Goal: Task Accomplishment & Management: Manage account settings

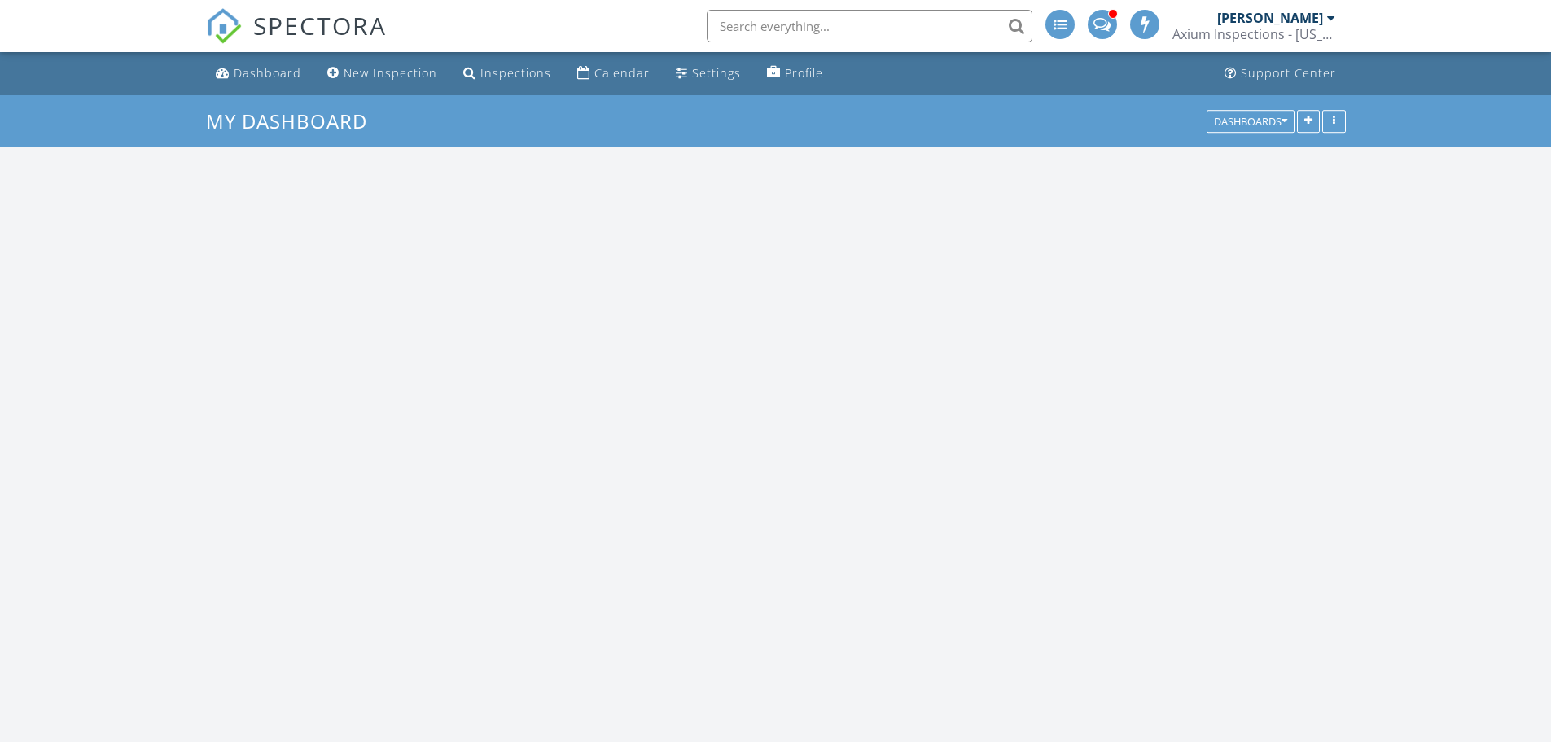
scroll to position [1344, 1576]
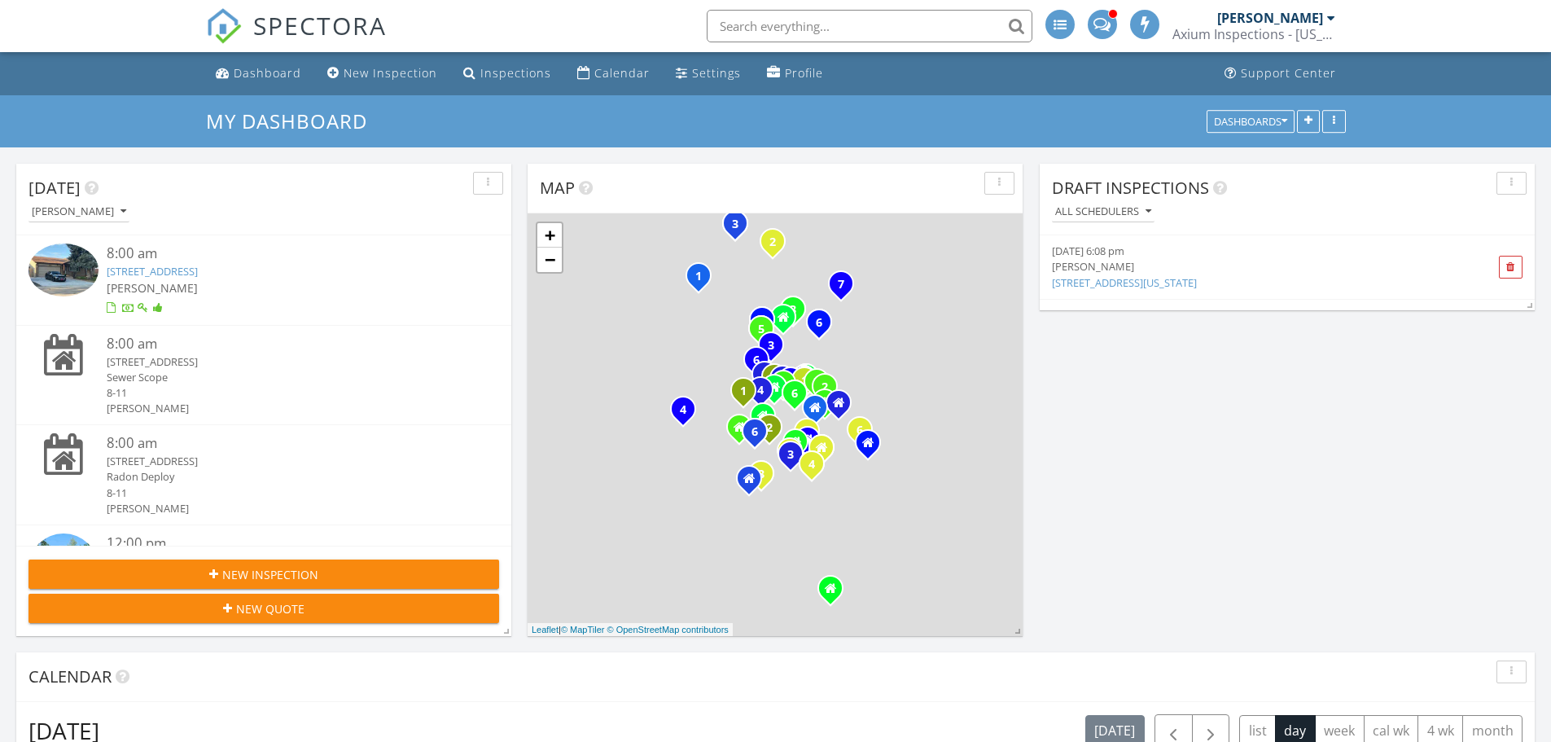
click at [183, 274] on link "[STREET_ADDRESS]" at bounding box center [152, 271] width 91 height 15
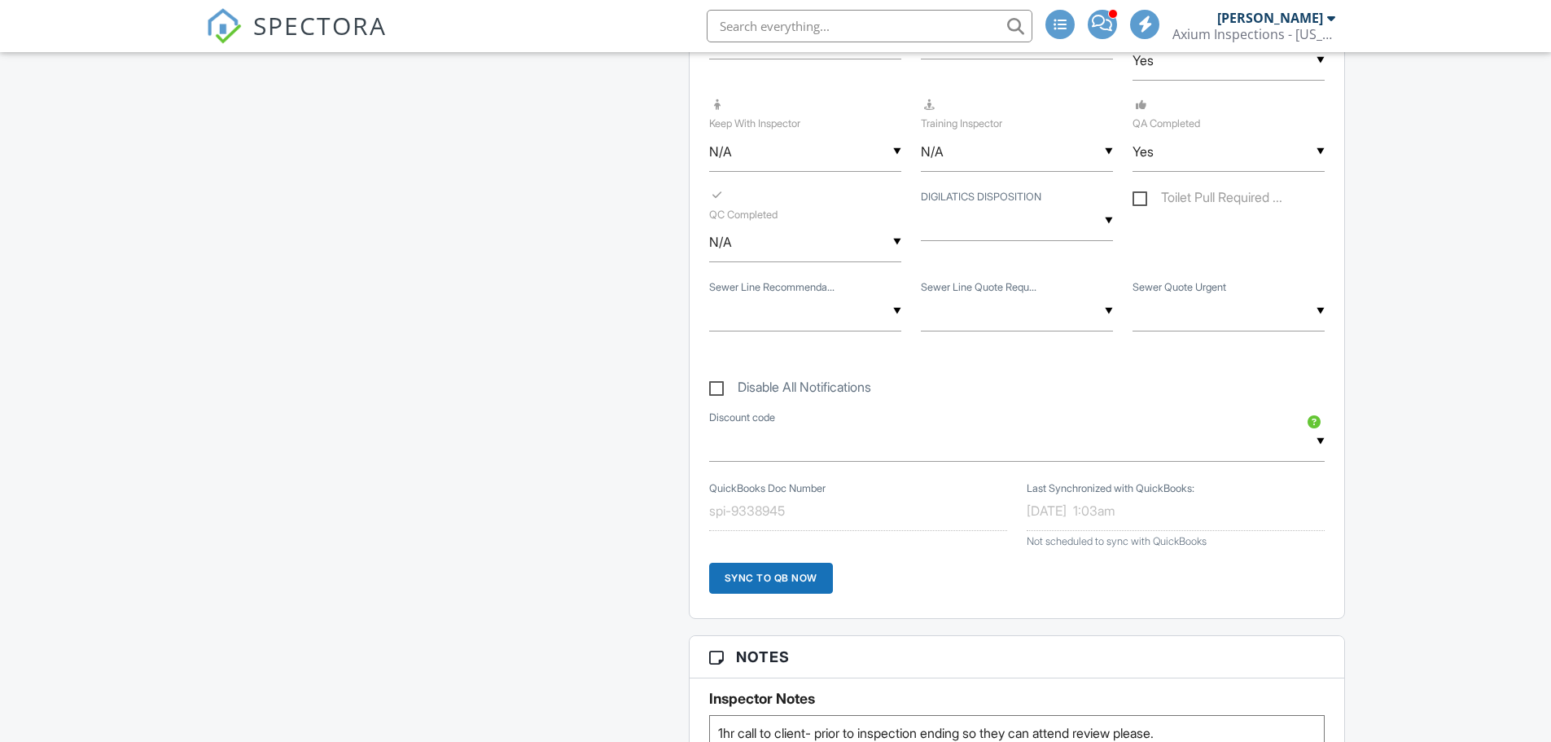
scroll to position [2606, 0]
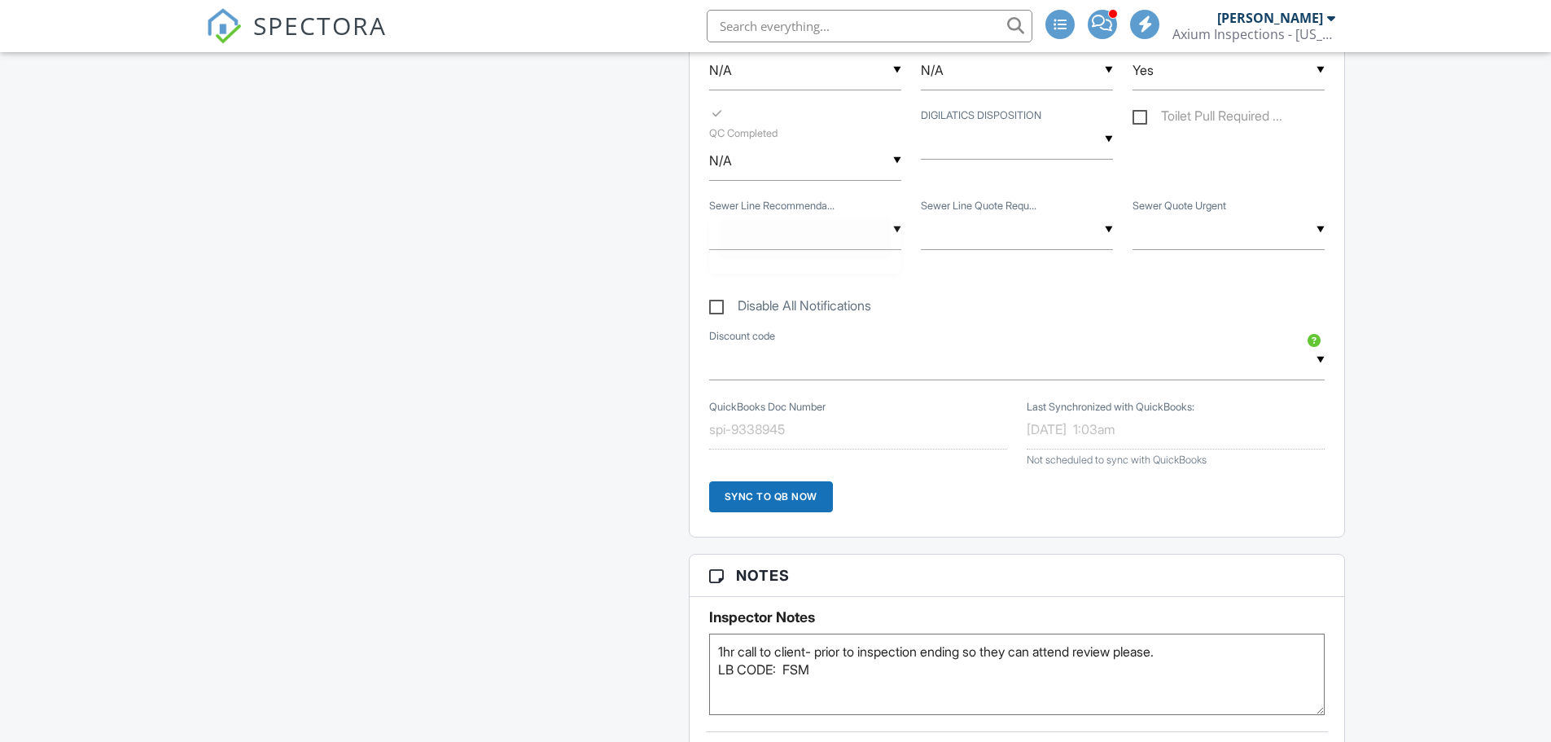
click at [898, 230] on div "▼ - Sewer Scope Not Performed No Recommendation Repair Needed Cleaning Needed B…" at bounding box center [805, 230] width 192 height 40
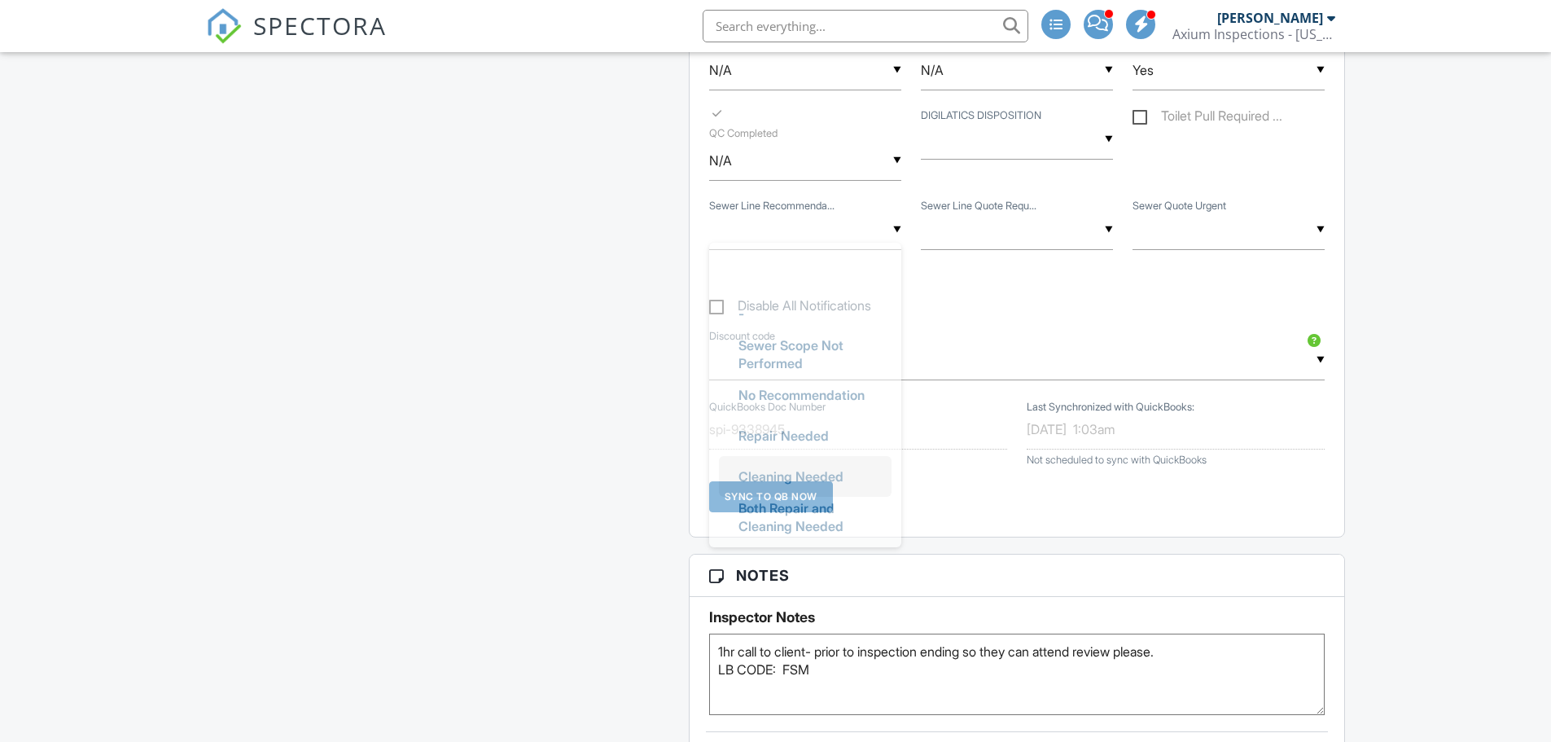
click at [800, 478] on span "Cleaning Needed" at bounding box center [790, 476] width 131 height 41
type input "Cleaning Needed"
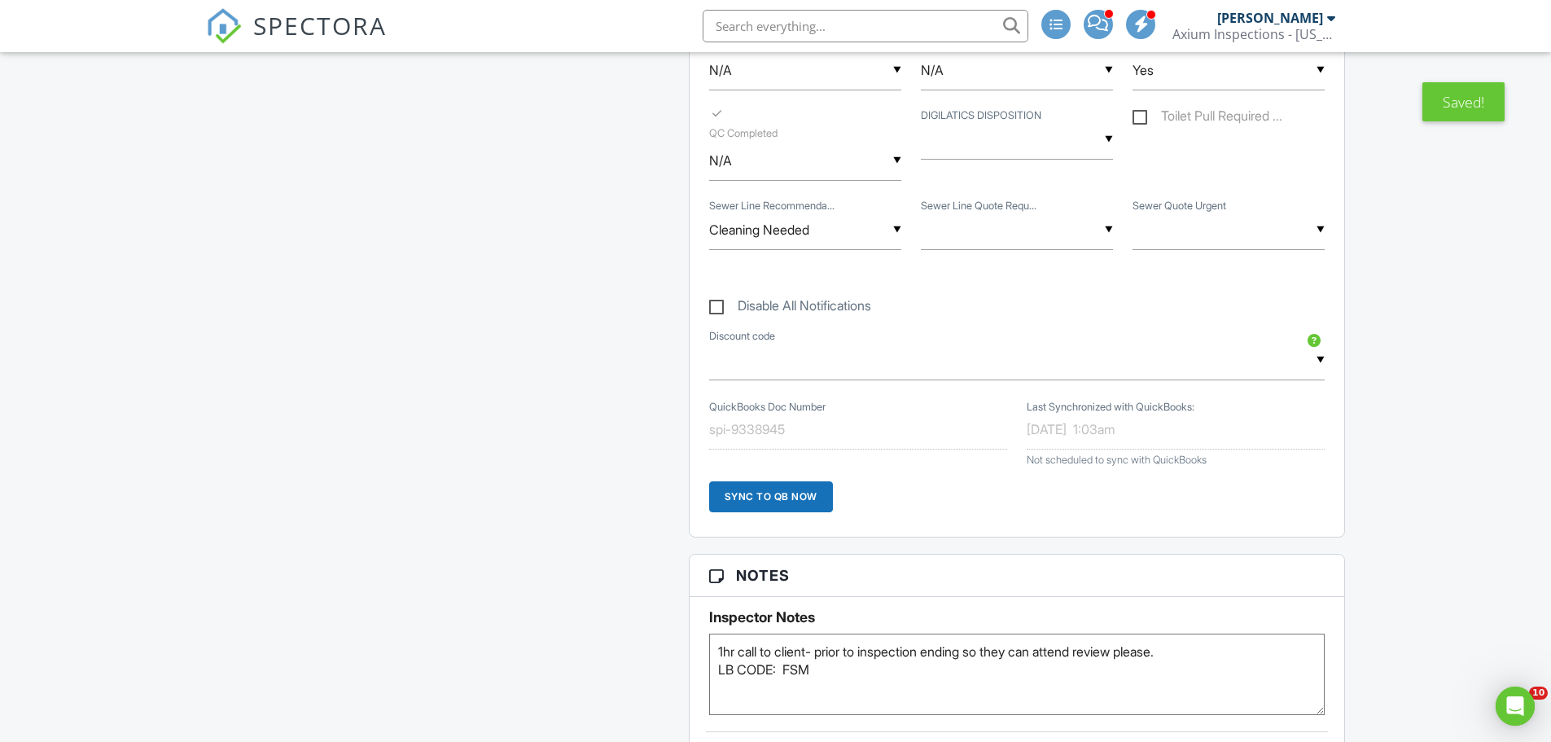
scroll to position [0, 0]
click at [1108, 227] on div "▼ - Sewer Scope Not Performed Quote Requested Quote Not Requested No one presen…" at bounding box center [1017, 230] width 192 height 40
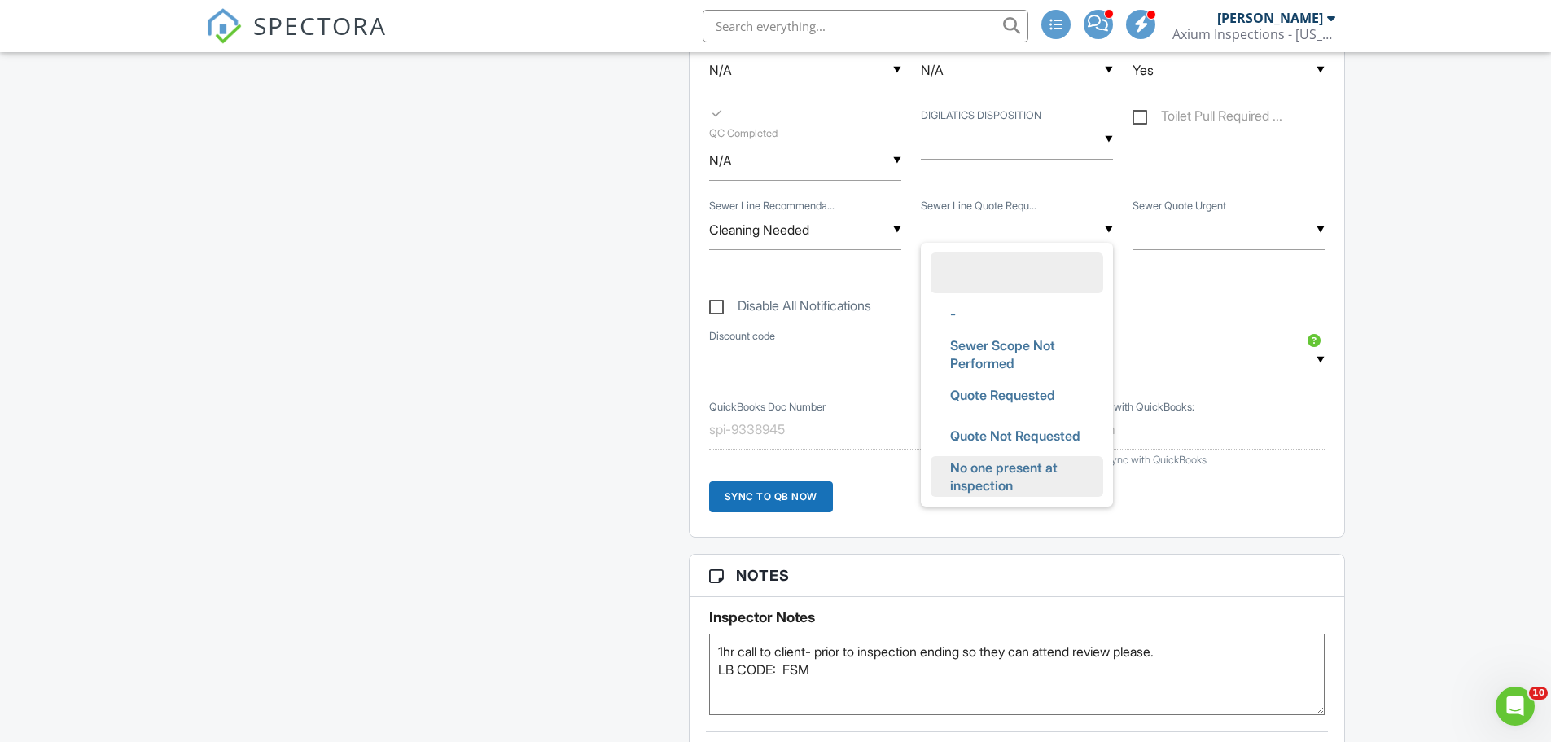
click at [984, 473] on span "No one present at inspection" at bounding box center [1017, 476] width 160 height 59
type input "No one present at inspection"
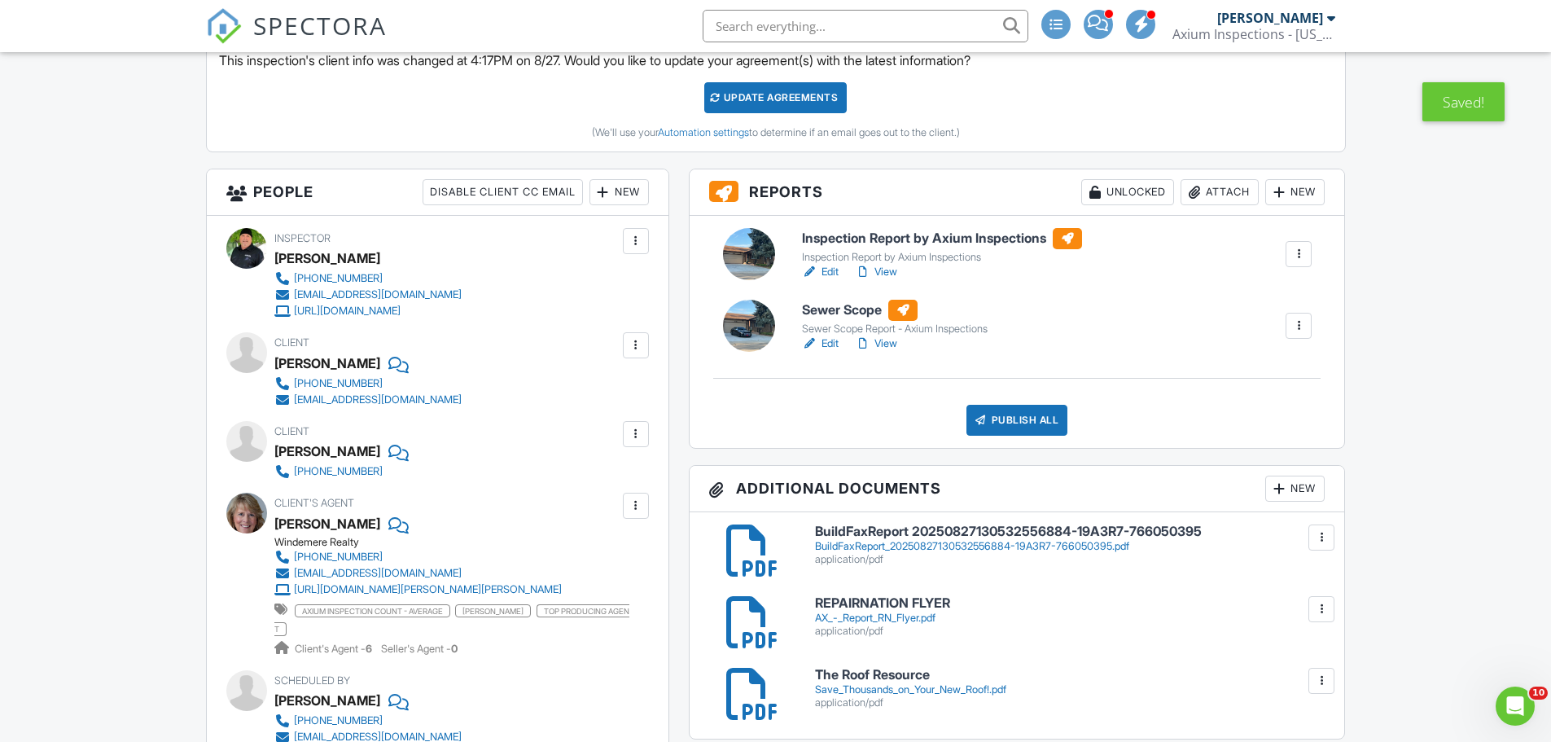
scroll to position [489, 0]
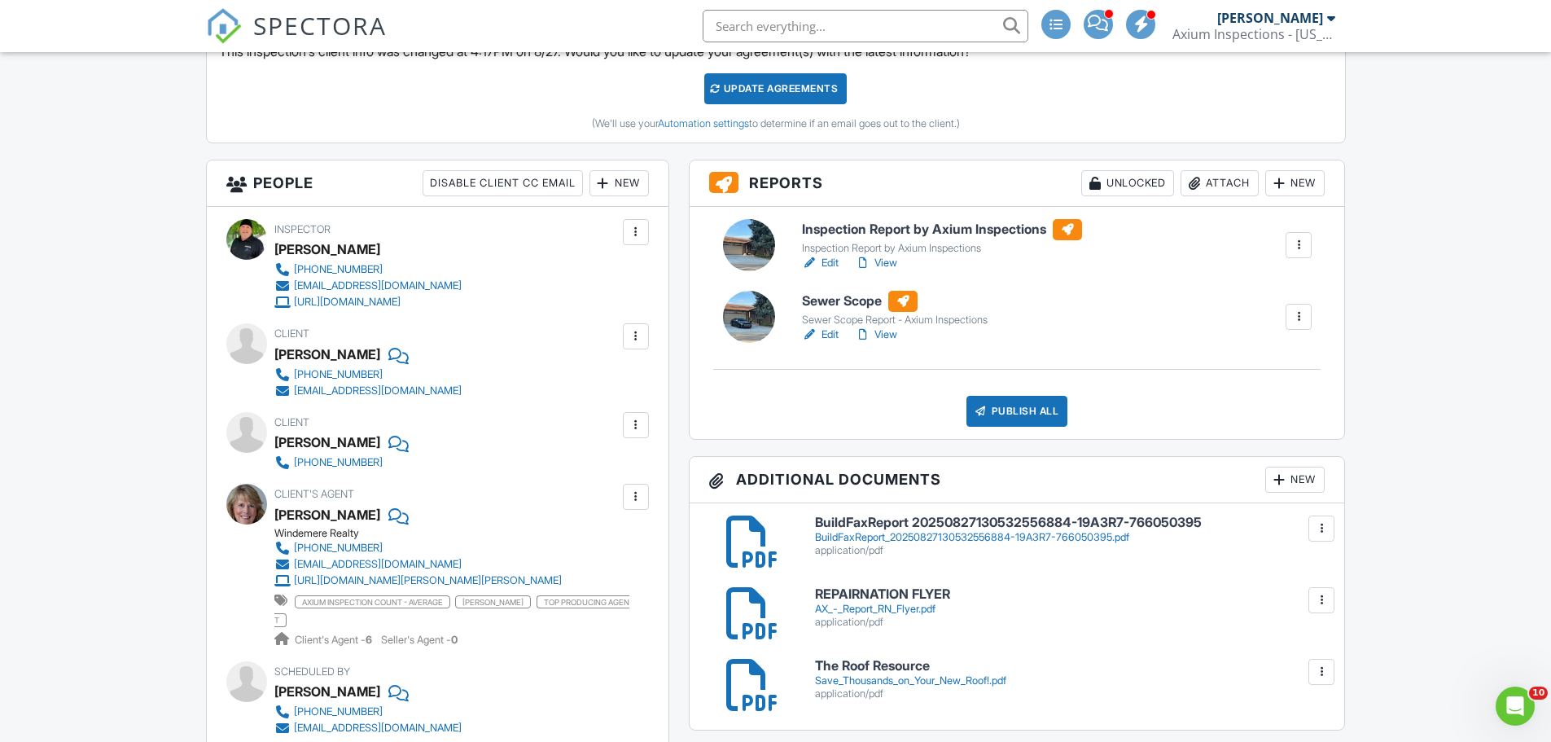
click at [834, 303] on h6 "Sewer Scope" at bounding box center [895, 301] width 186 height 21
